Goal: Task Accomplishment & Management: Use online tool/utility

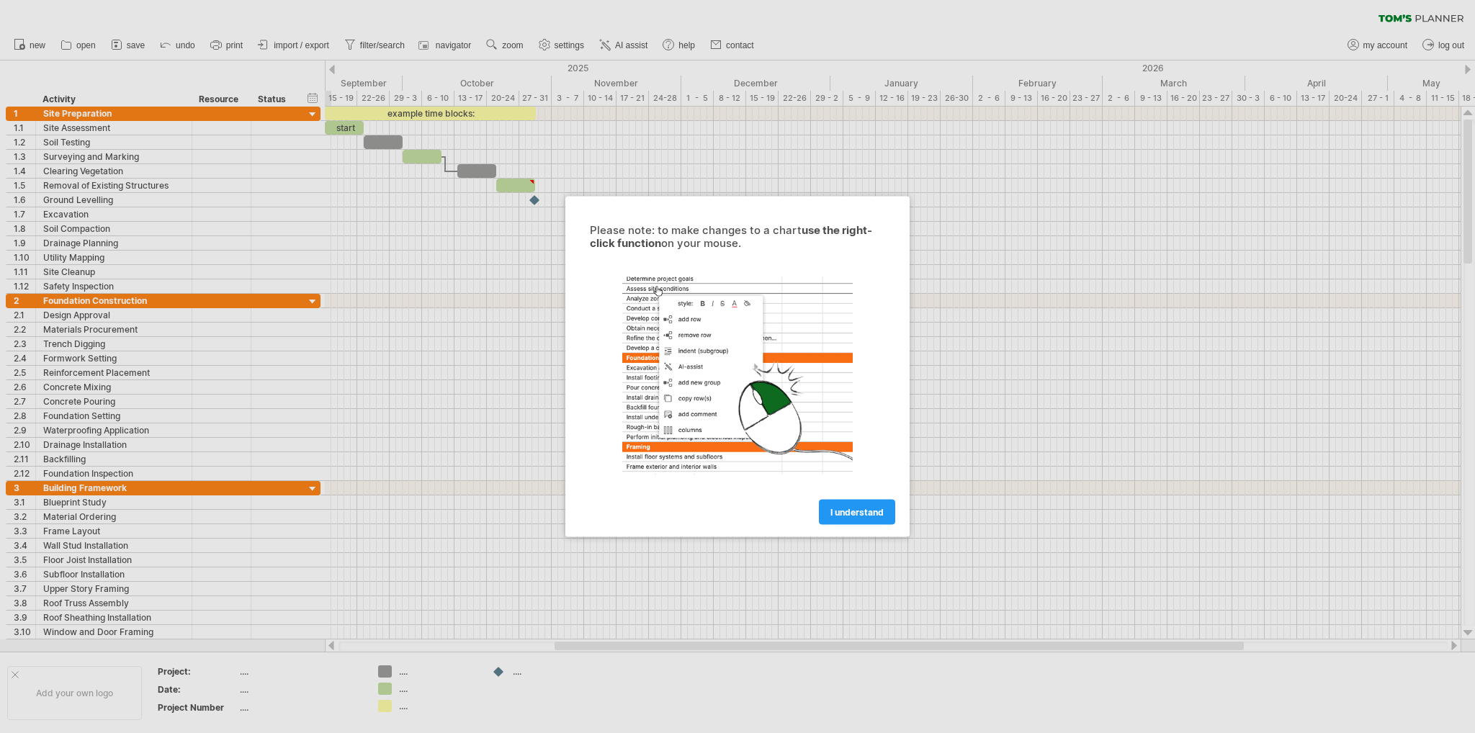
click at [879, 509] on span "I understand" at bounding box center [857, 512] width 53 height 11
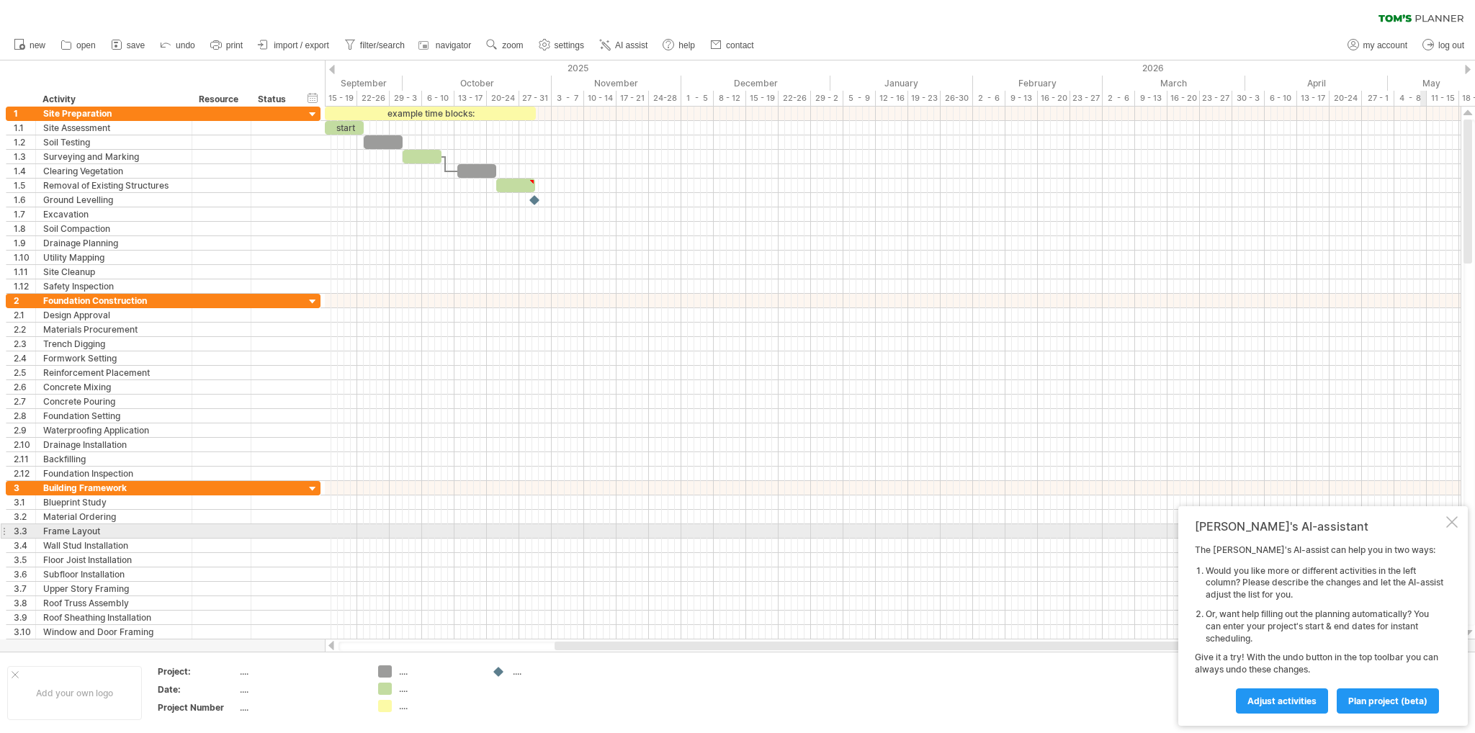
click at [1452, 527] on div at bounding box center [1453, 523] width 12 height 12
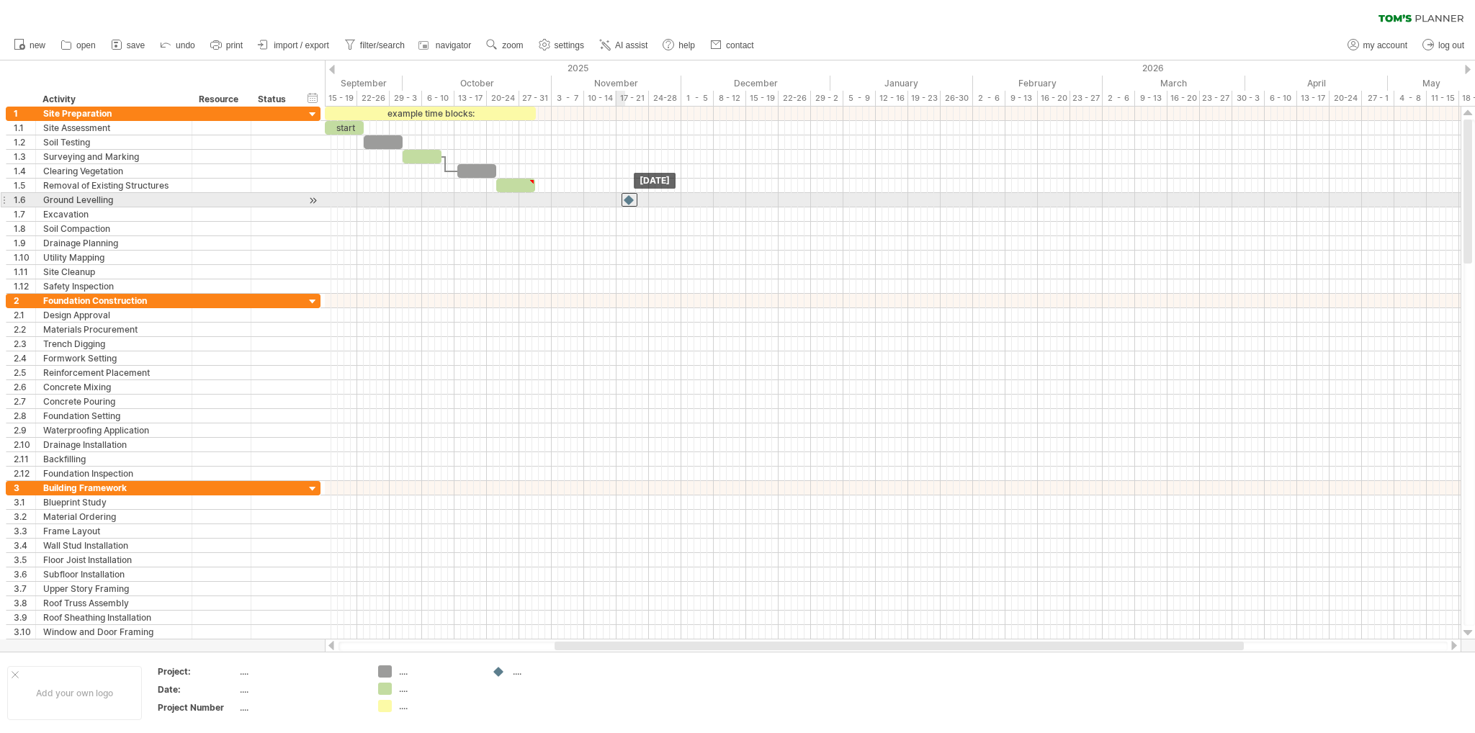
drag, startPoint x: 535, startPoint y: 198, endPoint x: 651, endPoint y: 197, distance: 116.7
click at [638, 197] on div at bounding box center [630, 200] width 16 height 14
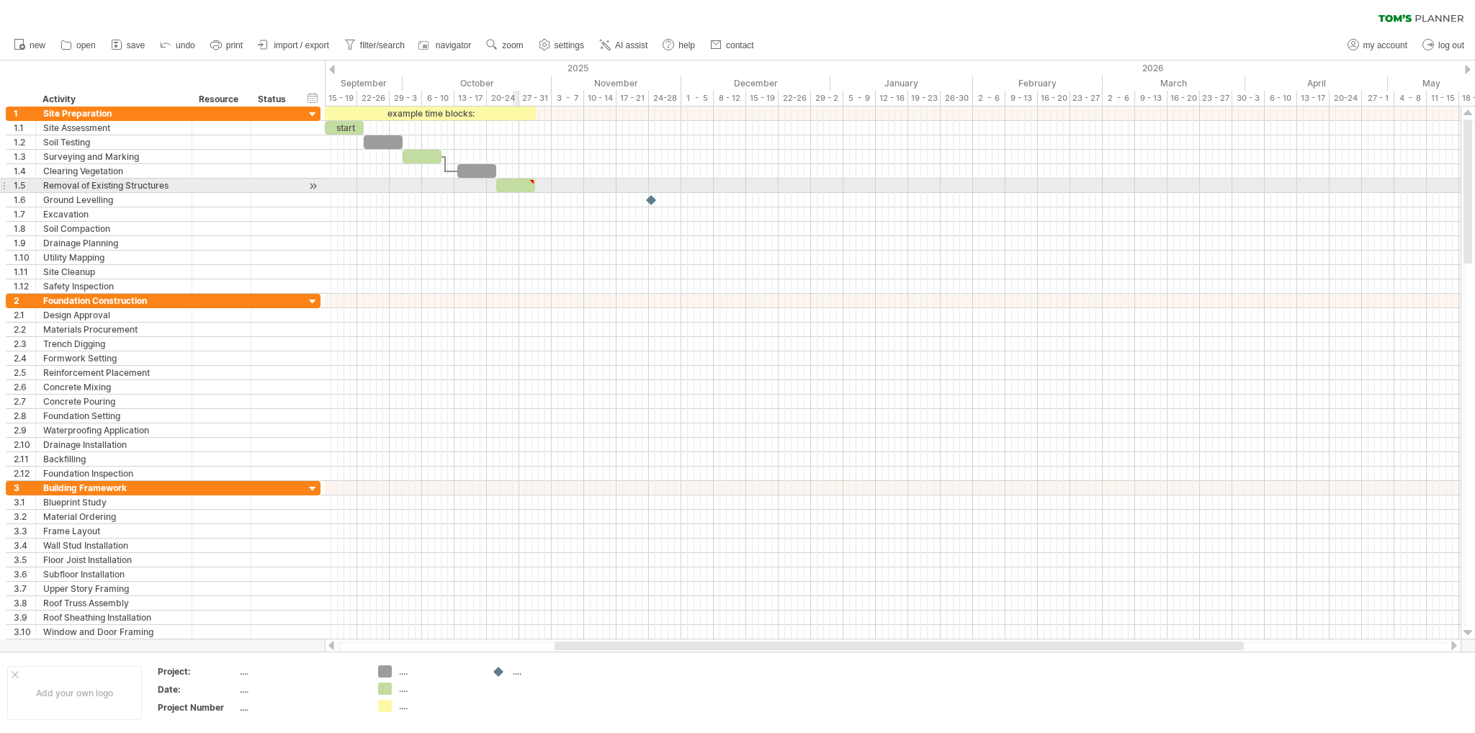
click at [518, 183] on div at bounding box center [515, 186] width 39 height 14
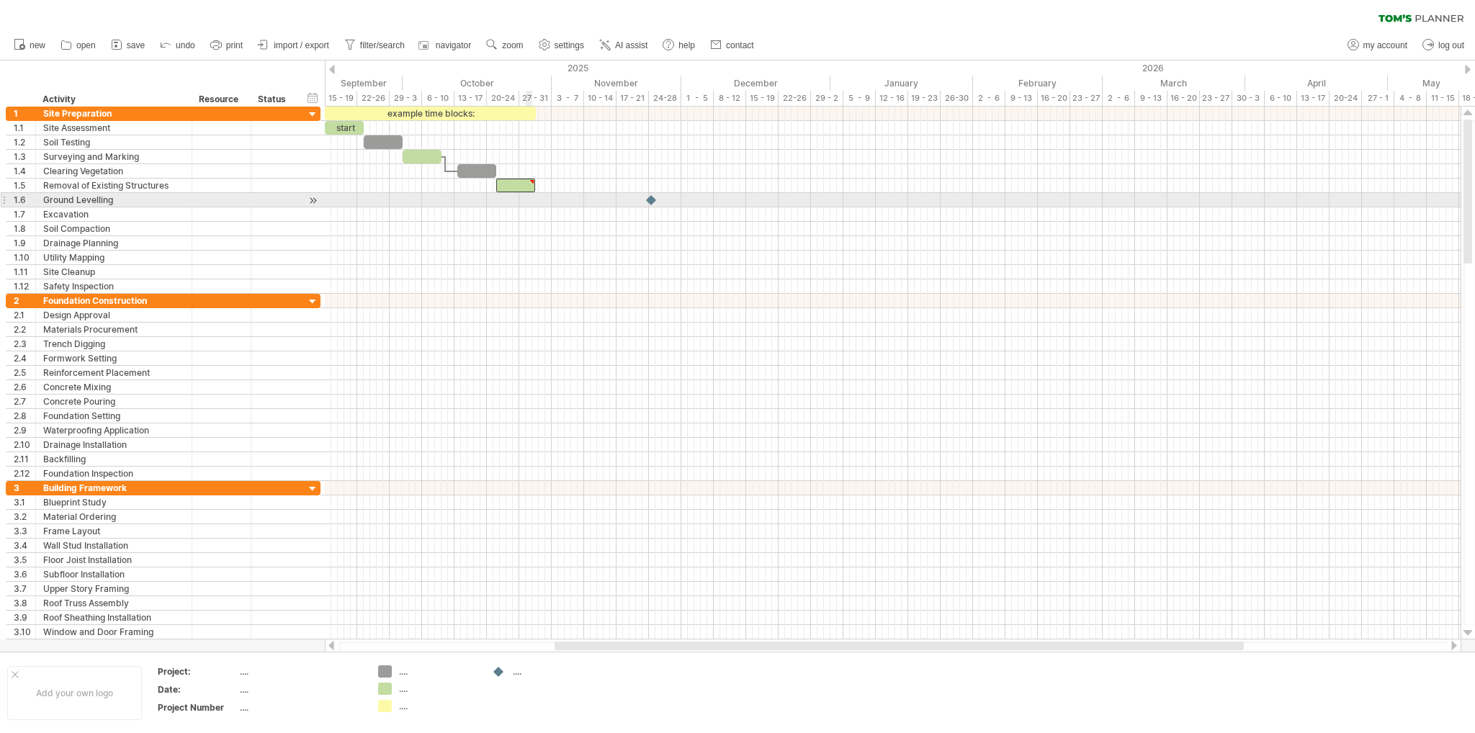
click at [532, 243] on div at bounding box center [893, 243] width 1136 height 14
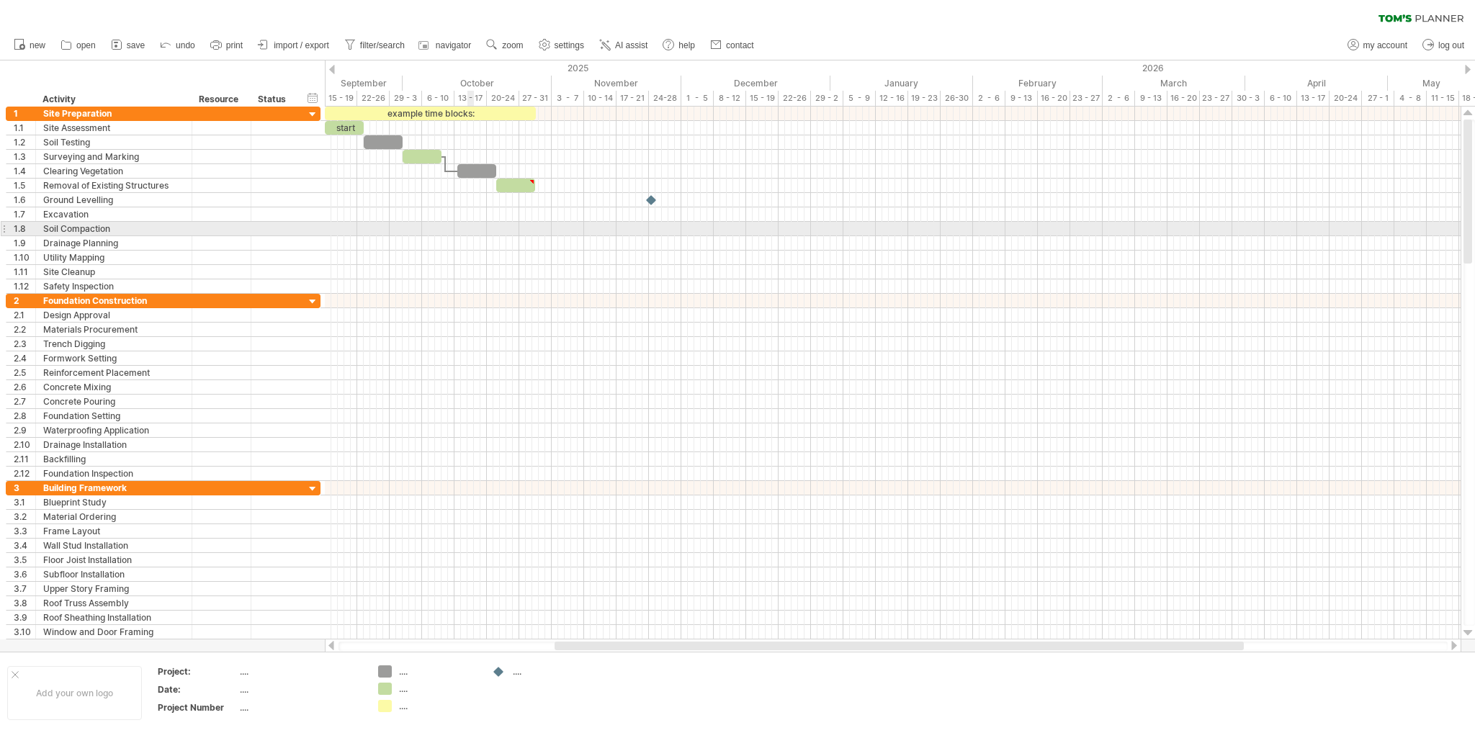
click at [473, 236] on div at bounding box center [893, 243] width 1136 height 14
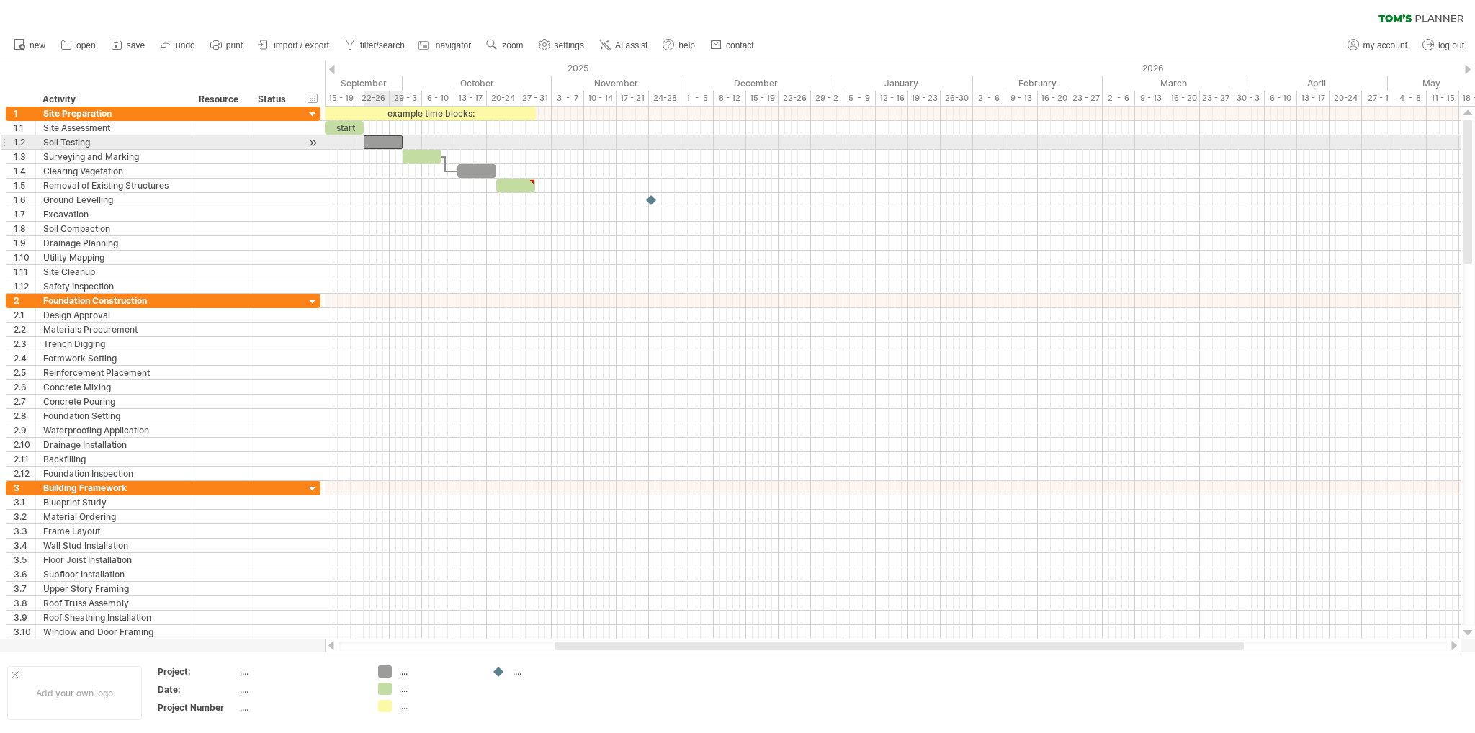
click at [380, 145] on div at bounding box center [383, 142] width 39 height 14
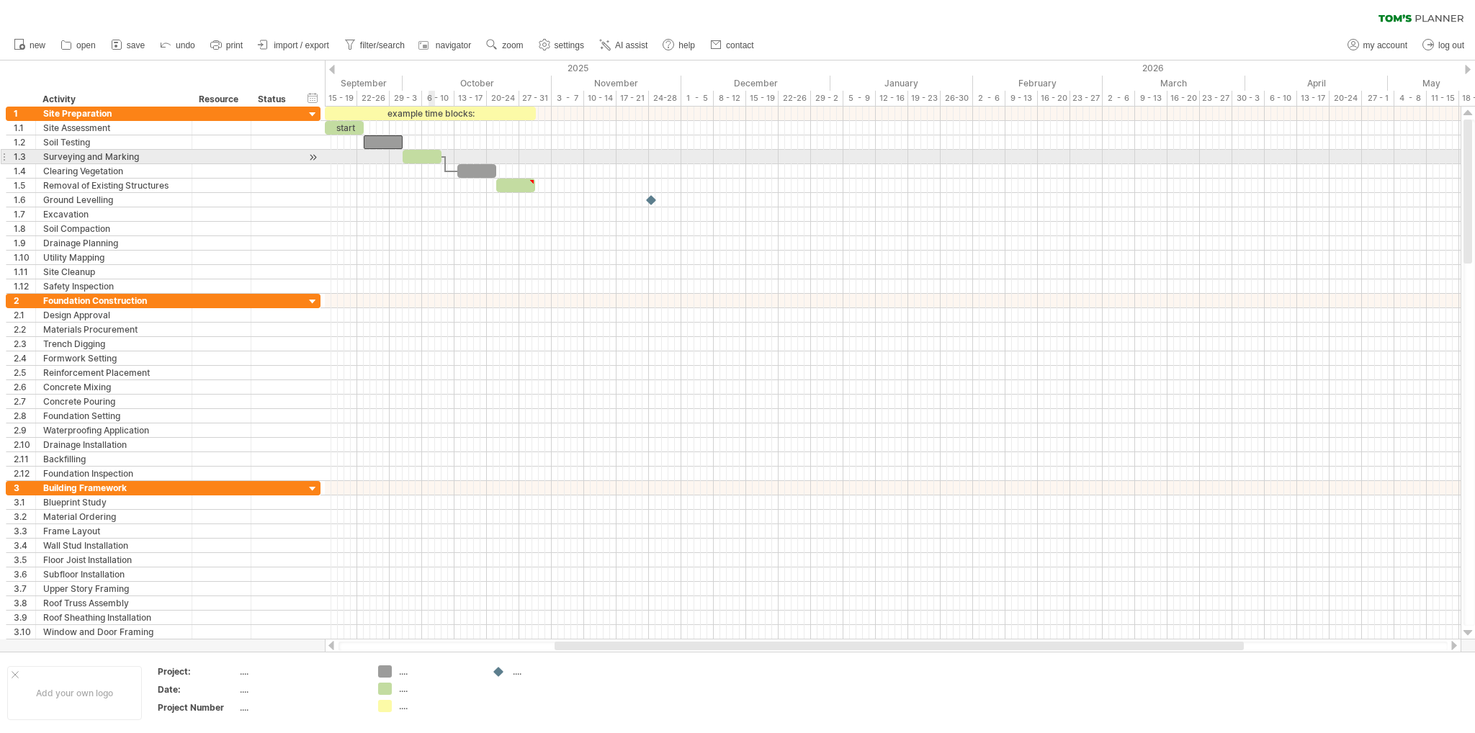
click at [432, 158] on div at bounding box center [422, 157] width 39 height 14
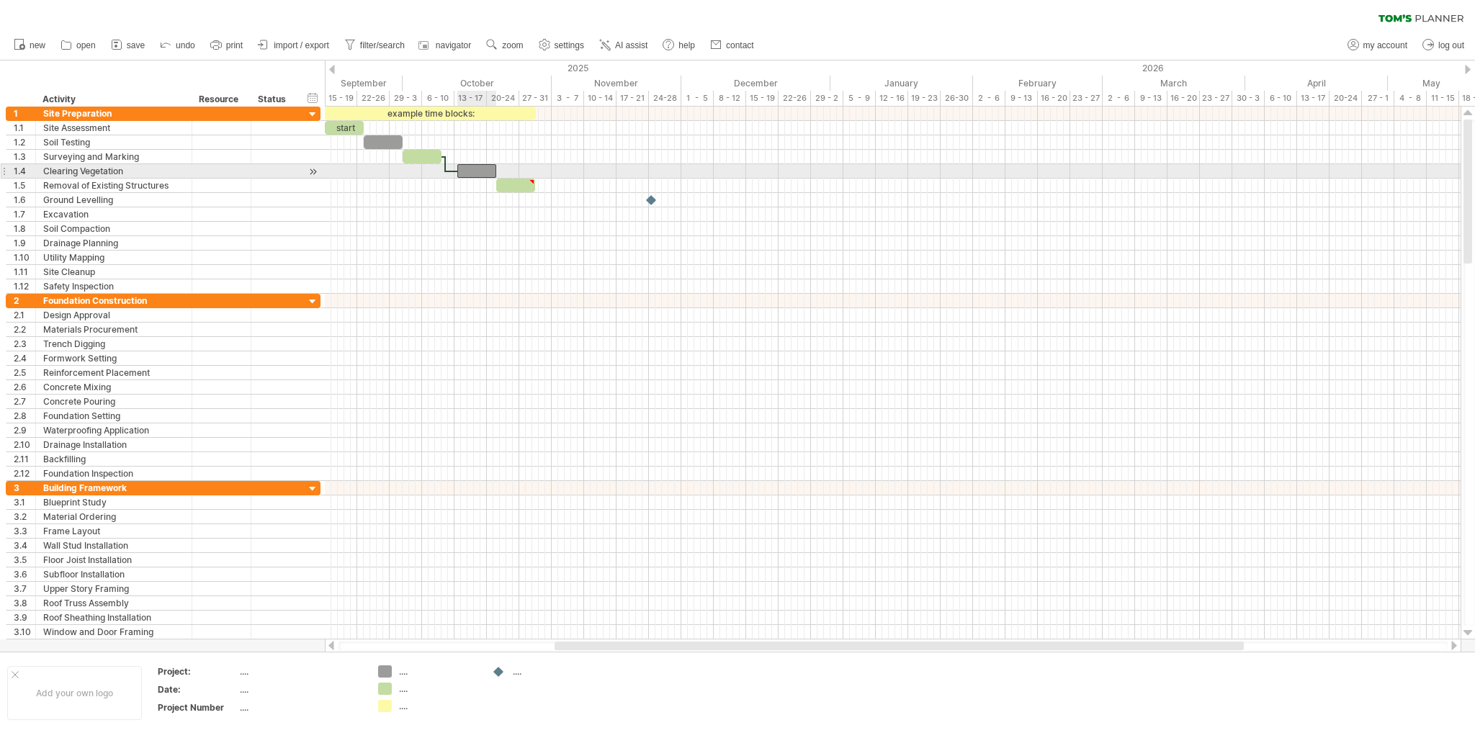
drag, startPoint x: 487, startPoint y: 168, endPoint x: 496, endPoint y: 176, distance: 11.7
click at [487, 166] on div at bounding box center [476, 171] width 39 height 14
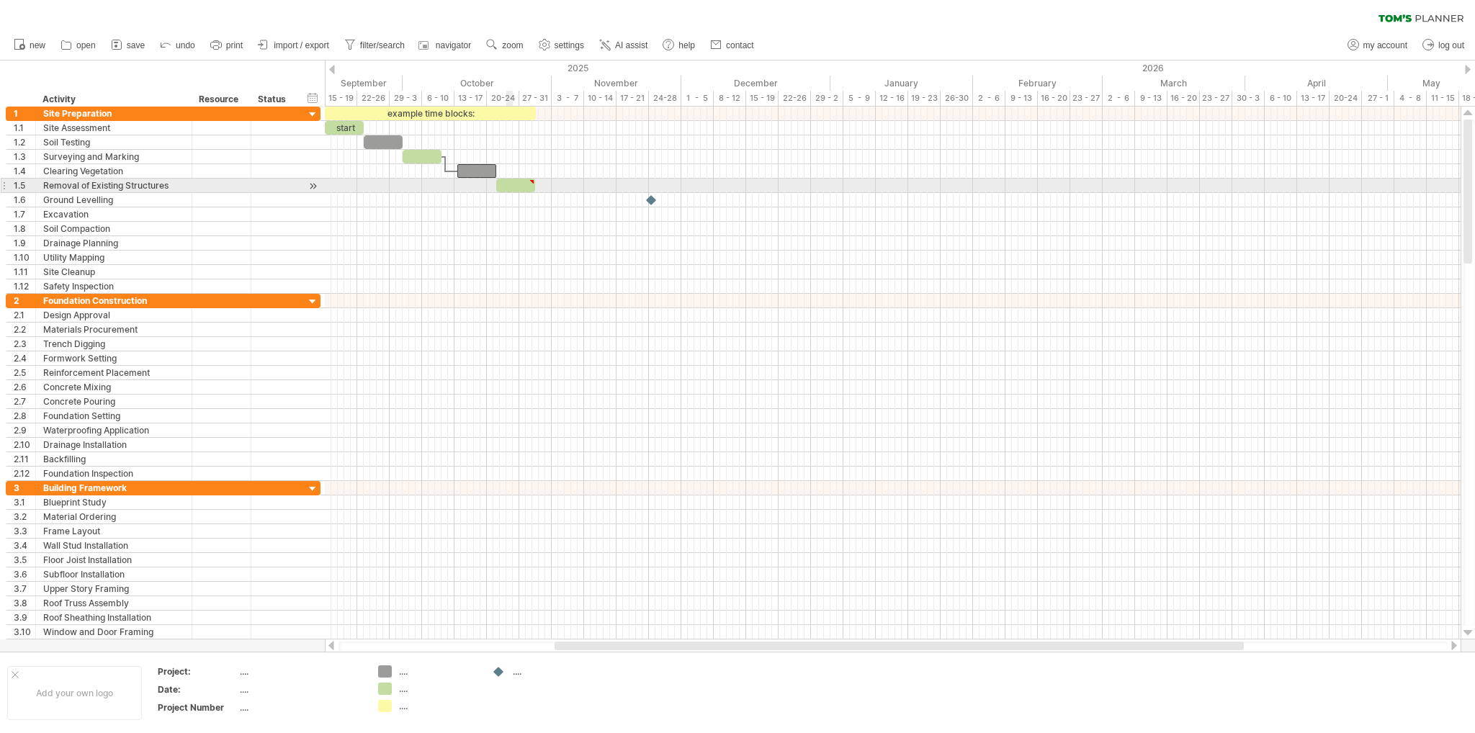
click at [510, 185] on div at bounding box center [515, 186] width 39 height 14
